Goal: Task Accomplishment & Management: Complete application form

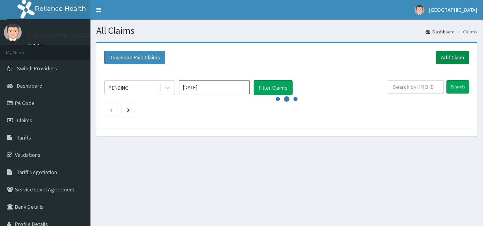
click at [449, 55] on link "Add Claim" at bounding box center [452, 57] width 33 height 13
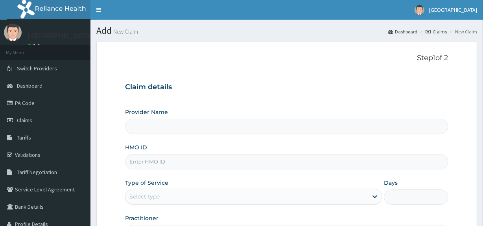
click at [173, 166] on input "HMO ID" at bounding box center [286, 161] width 323 height 15
paste input "EFT/10647/A"
type input "EFT/10647/A"
click at [29, 116] on link "Claims" at bounding box center [45, 120] width 90 height 17
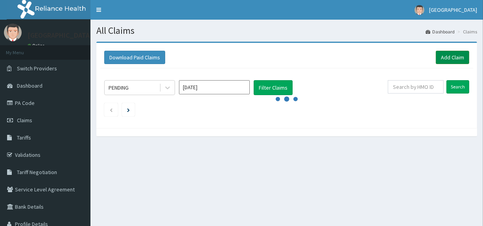
click at [449, 55] on link "Add Claim" at bounding box center [452, 57] width 33 height 13
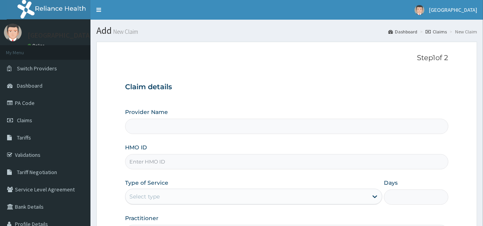
click at [356, 93] on div "Claim details Provider Name HMO ID Type of Service Select type Days Practitioner" at bounding box center [286, 157] width 323 height 165
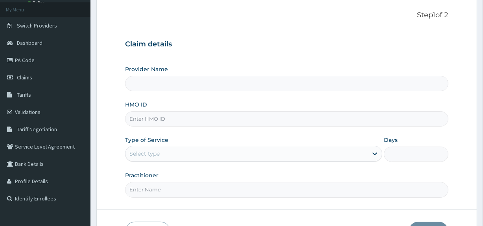
scroll to position [57, 0]
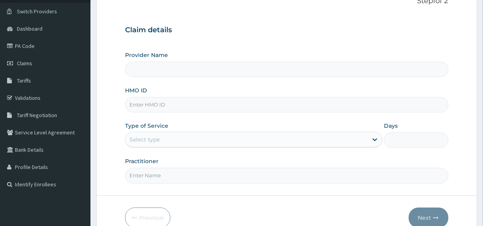
click at [285, 106] on input "HMO ID" at bounding box center [286, 104] width 323 height 15
paste input "EFT/10647/A"
type input "EFT/10647/A"
click at [177, 141] on div "Select type" at bounding box center [246, 139] width 242 height 13
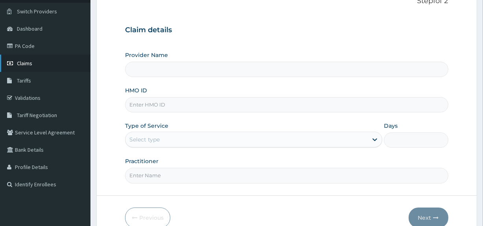
click at [38, 64] on link "Claims" at bounding box center [45, 63] width 90 height 17
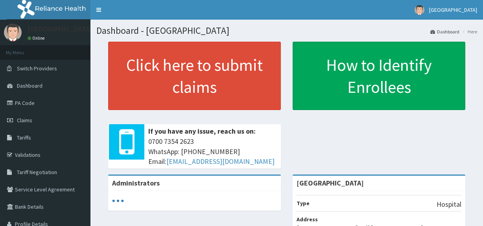
click at [41, 119] on link "Claims" at bounding box center [45, 120] width 90 height 17
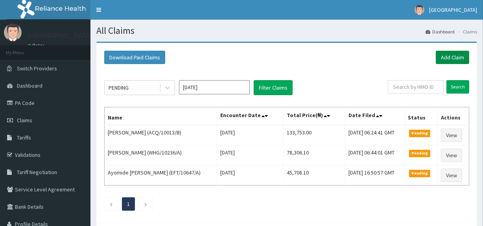
click at [453, 60] on link "Add Claim" at bounding box center [452, 57] width 33 height 13
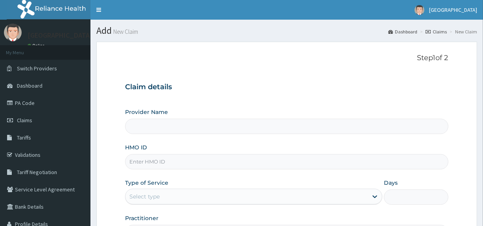
type input "[GEOGRAPHIC_DATA]"
click at [358, 89] on h3 "Claim details" at bounding box center [286, 87] width 323 height 9
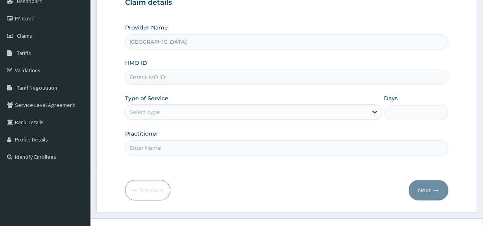
scroll to position [86, 0]
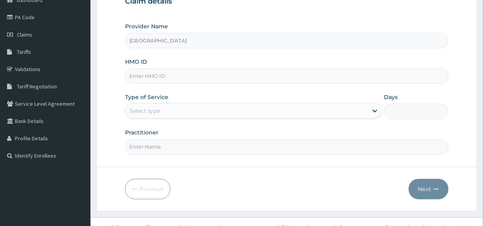
click at [271, 71] on input "HMO ID" at bounding box center [286, 75] width 323 height 15
paste input "EFT/10647/A"
type input "EFT/10647/A"
click at [208, 117] on div "Select type" at bounding box center [246, 111] width 242 height 13
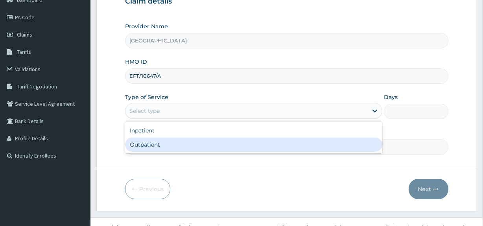
click at [201, 143] on div "Outpatient" at bounding box center [253, 145] width 257 height 14
type input "1"
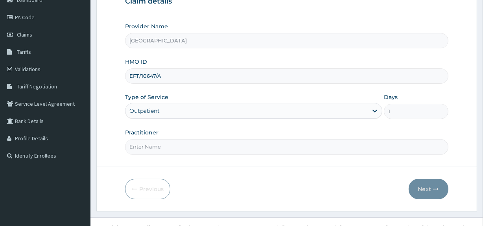
click at [195, 148] on input "Practitioner" at bounding box center [286, 146] width 323 height 15
click at [179, 144] on input "Practitioner" at bounding box center [286, 146] width 323 height 15
type input "DR.KOLAWOLE"
click at [426, 192] on button "Next" at bounding box center [429, 189] width 40 height 20
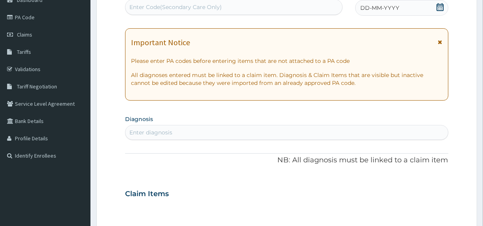
click at [441, 5] on icon at bounding box center [440, 7] width 7 height 8
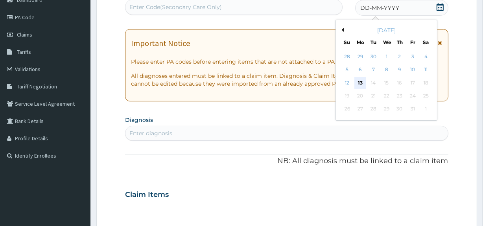
click at [361, 81] on div "13" at bounding box center [360, 83] width 12 height 12
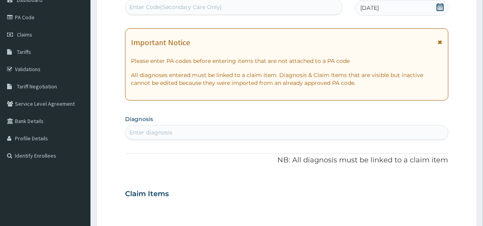
click at [277, 134] on div "Enter diagnosis" at bounding box center [286, 132] width 322 height 13
type input "UPPER RESPIRATORY"
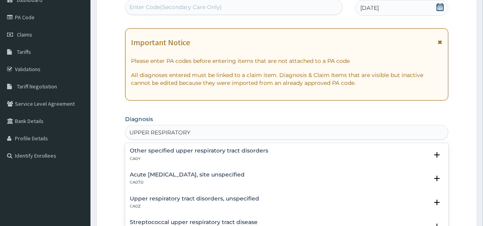
click at [227, 181] on p "CA07.0" at bounding box center [187, 183] width 115 height 6
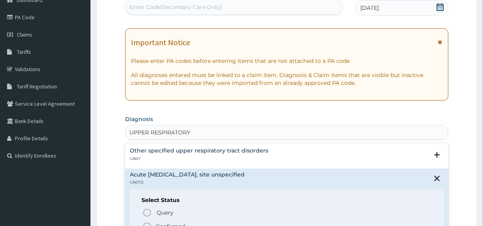
click at [148, 225] on icon "status option filled" at bounding box center [146, 226] width 9 height 9
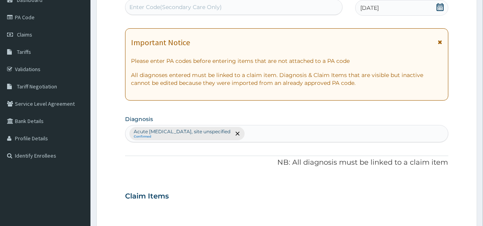
click at [214, 168] on div "PA Code / Prescription Code Enter Code(Secondary Care Only) Encounter Date 13-1…" at bounding box center [286, 194] width 323 height 410
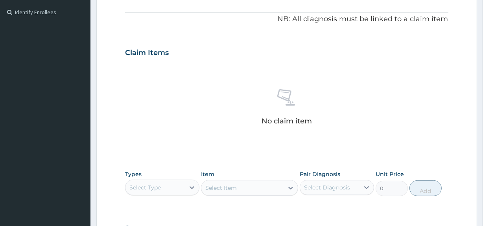
scroll to position [243, 0]
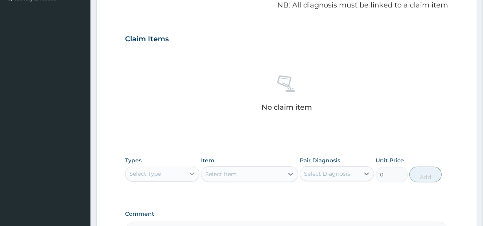
click at [188, 172] on div at bounding box center [192, 174] width 14 height 14
click at [157, 225] on div "Procedures" at bounding box center [162, 222] width 74 height 14
click at [225, 202] on div "PA Code / Prescription Code Enter Code(Secondary Care Only) Encounter Date 13-1…" at bounding box center [286, 37] width 323 height 410
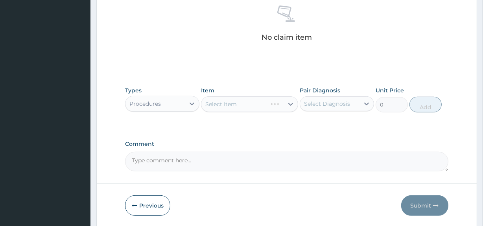
scroll to position [315, 0]
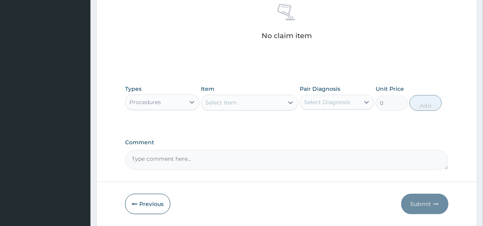
click at [267, 100] on div "Select Item" at bounding box center [242, 102] width 82 height 13
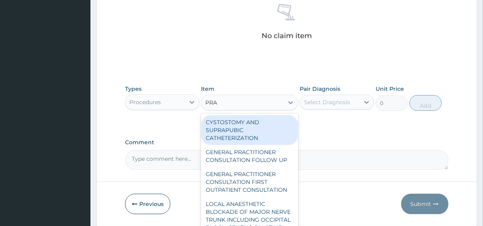
type input "PRAC"
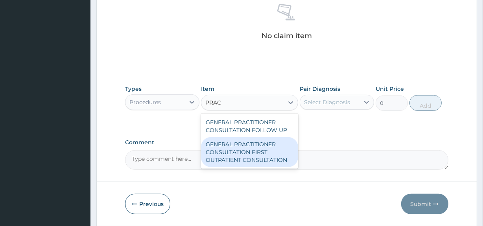
click at [268, 157] on div "GENERAL PRACTITIONER CONSULTATION FIRST OUTPATIENT CONSULTATION" at bounding box center [249, 152] width 97 height 30
type input "3547.5"
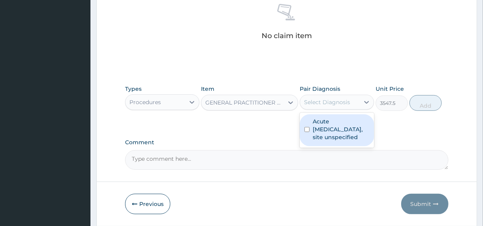
click at [342, 99] on div "Select Diagnosis" at bounding box center [327, 102] width 46 height 8
click at [331, 125] on label "Acute upper respiratory infection, site unspecified" at bounding box center [341, 130] width 57 height 24
checkbox input "true"
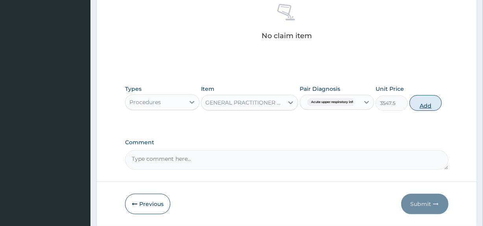
click at [423, 109] on button "Add" at bounding box center [426, 103] width 32 height 16
type input "0"
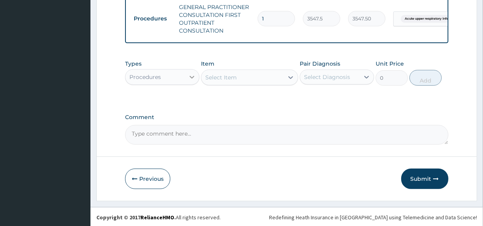
click at [192, 79] on icon at bounding box center [192, 77] width 5 height 3
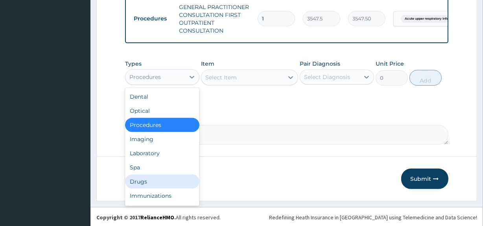
click at [168, 188] on div "Drugs" at bounding box center [162, 182] width 74 height 14
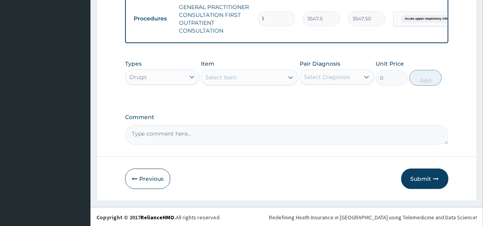
click at [233, 81] on div "Select Item" at bounding box center [220, 78] width 31 height 8
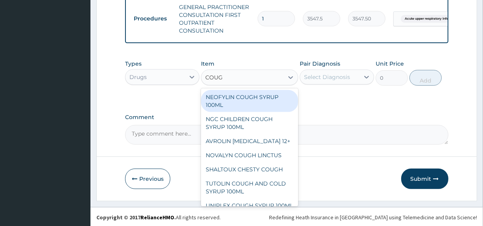
type input "COUGH"
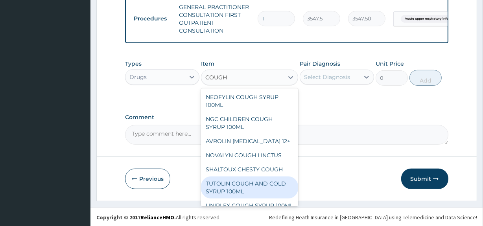
scroll to position [103, 0]
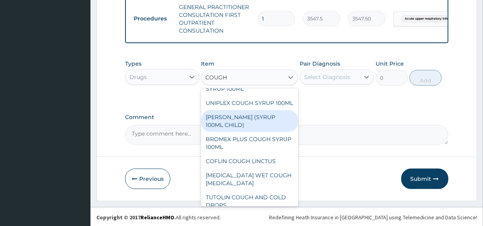
click at [253, 132] on div "EMZOLYN COUGH (SYRUP 100ML CHILD)" at bounding box center [249, 121] width 97 height 22
type input "1478.125"
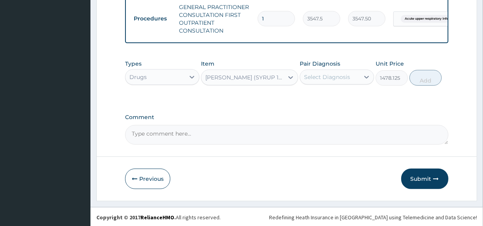
click at [316, 86] on div "Pair Diagnosis Select Diagnosis" at bounding box center [337, 73] width 74 height 26
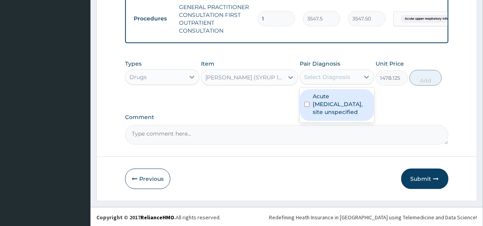
click at [328, 77] on div "Select Diagnosis" at bounding box center [329, 77] width 59 height 13
click at [322, 116] on label "Acute upper respiratory infection, site unspecified" at bounding box center [341, 104] width 57 height 24
checkbox input "true"
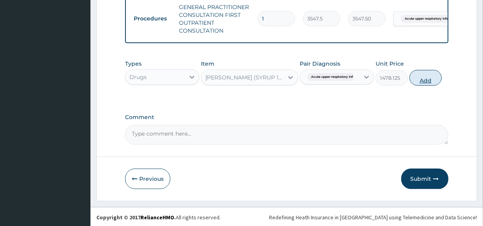
click at [425, 82] on button "Add" at bounding box center [426, 78] width 32 height 16
type input "0"
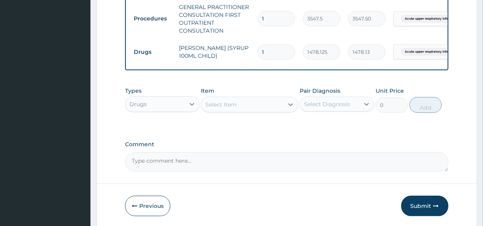
click at [255, 107] on div "Select Item" at bounding box center [242, 104] width 82 height 13
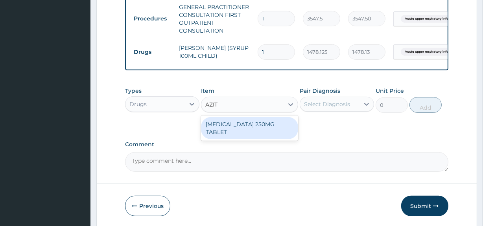
type input "AZITH"
click at [252, 127] on div "AZITHROMYCIN 250MG TABLET" at bounding box center [249, 128] width 97 height 22
type input "177.375"
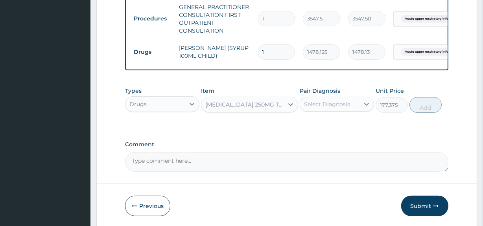
click at [341, 111] on div "Select Diagnosis" at bounding box center [329, 104] width 59 height 13
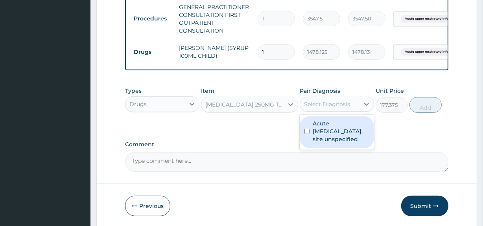
click at [344, 134] on label "Acute upper respiratory infection, site unspecified" at bounding box center [341, 132] width 57 height 24
checkbox input "true"
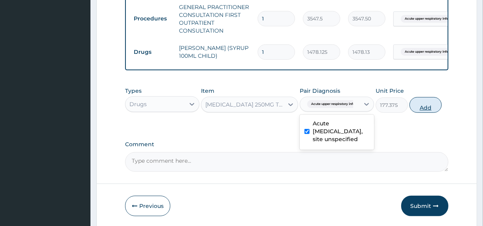
click at [417, 110] on button "Add" at bounding box center [426, 105] width 32 height 16
type input "0"
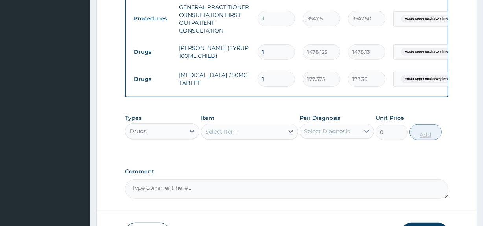
type input "10"
type input "1773.75"
type input "10"
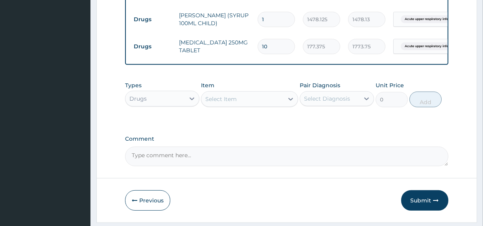
scroll to position [358, 0]
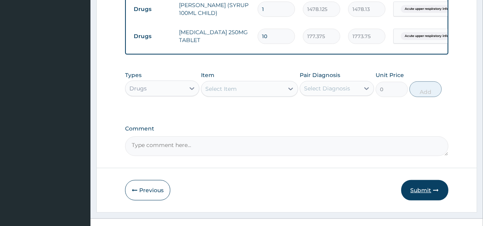
click at [415, 188] on button "Submit" at bounding box center [424, 190] width 47 height 20
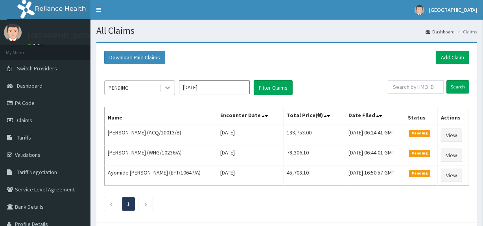
click at [164, 88] on icon at bounding box center [168, 88] width 8 height 8
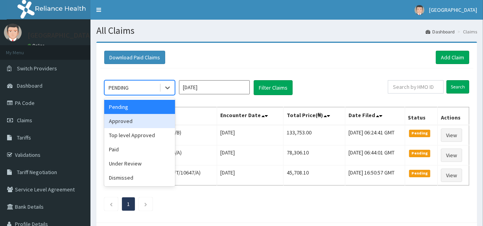
click at [153, 124] on div "Approved" at bounding box center [139, 121] width 71 height 14
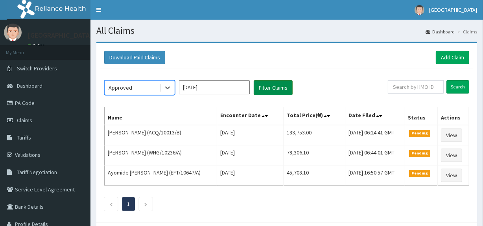
click at [274, 86] on button "Filter Claims" at bounding box center [273, 87] width 39 height 15
